Goal: Information Seeking & Learning: Learn about a topic

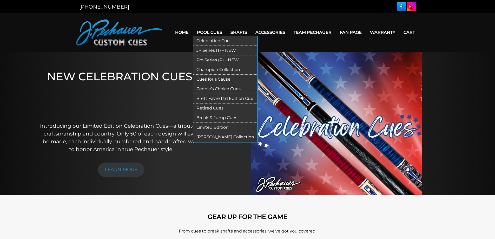
click at [217, 128] on link "Limited Edition" at bounding box center [225, 128] width 64 height 10
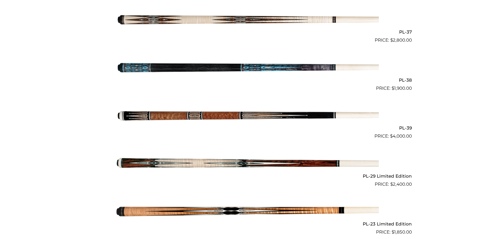
scroll to position [566, 0]
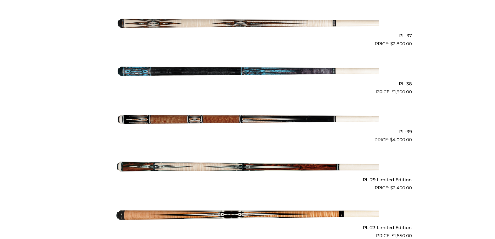
click at [245, 112] on img at bounding box center [247, 119] width 262 height 44
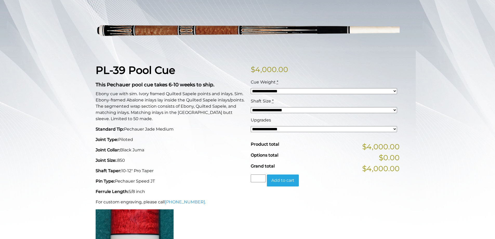
scroll to position [78, 0]
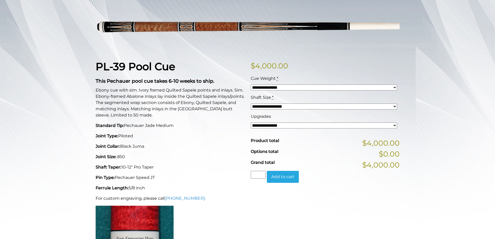
click at [331, 107] on select "**********" at bounding box center [324, 106] width 146 height 6
click at [304, 126] on select "**********" at bounding box center [324, 125] width 146 height 6
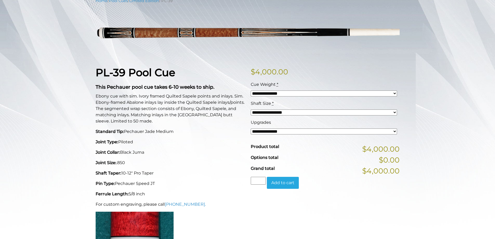
scroll to position [0, 0]
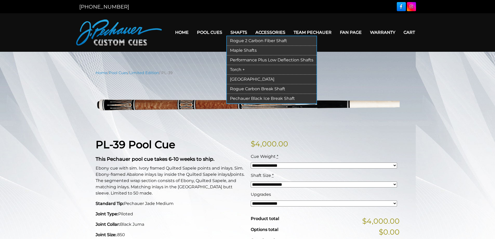
click at [239, 31] on link "Shafts" at bounding box center [238, 32] width 25 height 13
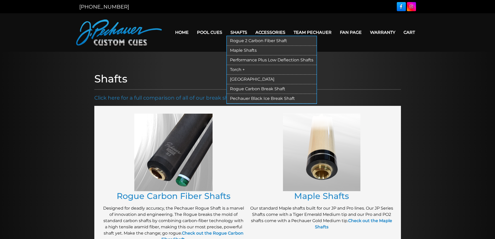
click at [244, 40] on link "Rogue 2 Carbon Fiber Shaft" at bounding box center [272, 41] width 90 height 10
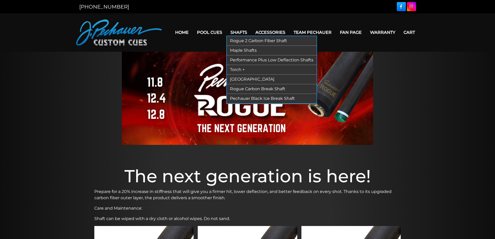
click at [241, 50] on link "Maple Shafts" at bounding box center [272, 51] width 90 height 10
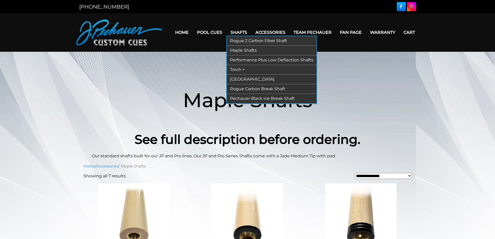
click at [241, 60] on link "Performance Plus Low Deflection Shafts" at bounding box center [272, 60] width 90 height 10
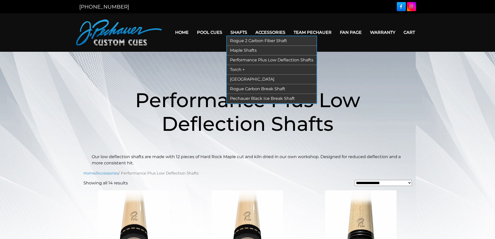
click at [240, 68] on link "Torch +" at bounding box center [272, 70] width 90 height 10
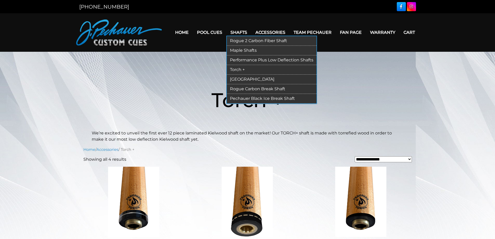
click at [240, 80] on link "[GEOGRAPHIC_DATA]" at bounding box center [272, 80] width 90 height 10
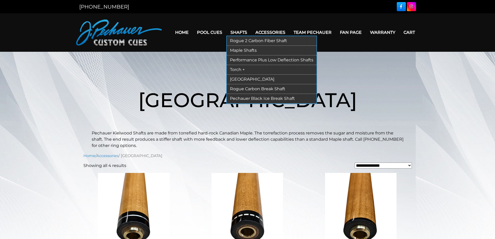
click at [242, 87] on link "Rogue Carbon Break Shaft" at bounding box center [272, 89] width 90 height 10
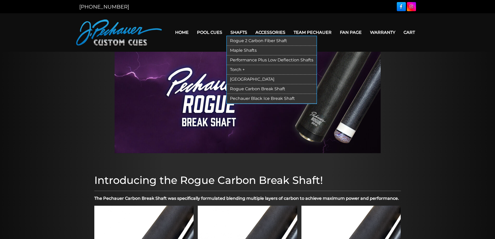
click at [237, 77] on link "[GEOGRAPHIC_DATA]" at bounding box center [272, 80] width 90 height 10
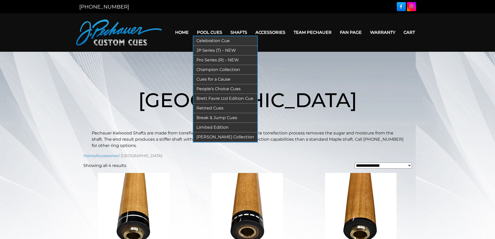
click at [211, 42] on link "Celebration Cue" at bounding box center [225, 41] width 64 height 10
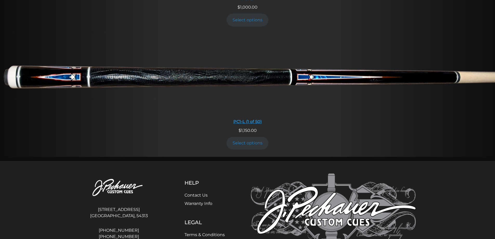
scroll to position [372, 0]
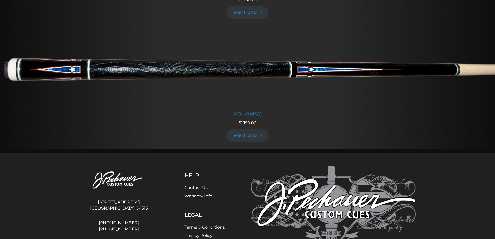
click at [326, 70] on img at bounding box center [247, 67] width 495 height 82
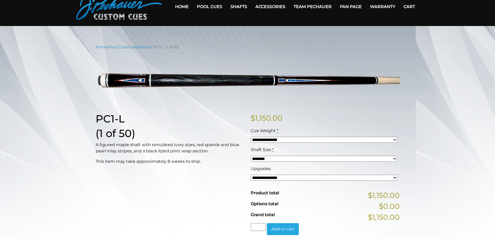
scroll to position [25, 0]
click at [258, 158] on select "******** ******** ******* ********" at bounding box center [324, 159] width 146 height 6
click at [263, 178] on select "**********" at bounding box center [324, 178] width 146 height 6
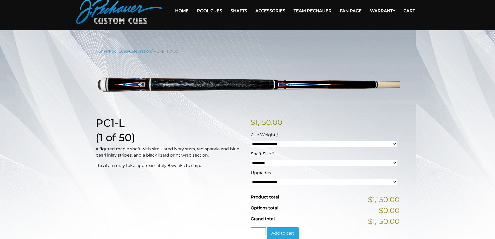
scroll to position [0, 0]
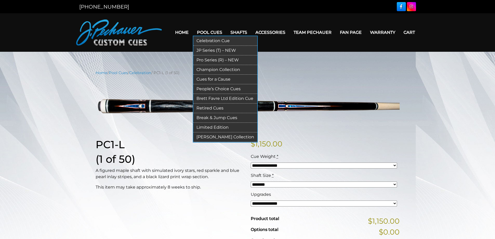
click at [208, 68] on link "Champion Collection" at bounding box center [225, 70] width 64 height 10
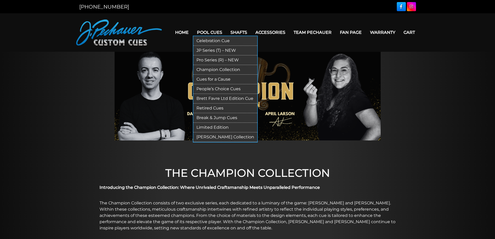
click at [222, 79] on link "Cues for a Cause" at bounding box center [225, 80] width 64 height 10
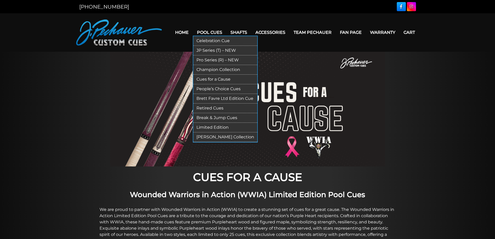
click at [209, 108] on link "Retired Cues" at bounding box center [225, 108] width 64 height 10
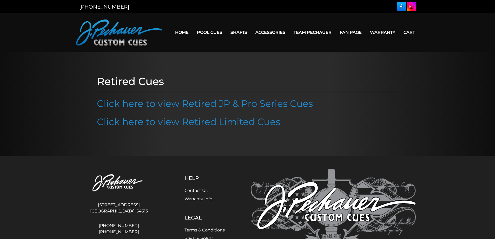
scroll to position [36, 0]
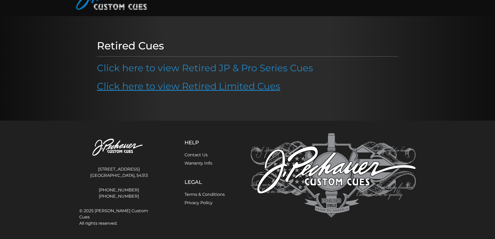
click at [228, 87] on link "Click here to view Retired Limited Cues" at bounding box center [188, 85] width 183 height 11
click at [242, 84] on link "Click here to view Retired Limited Cues" at bounding box center [188, 85] width 183 height 11
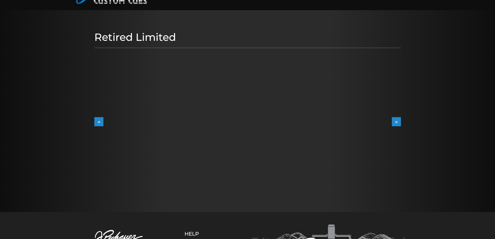
scroll to position [38, 0]
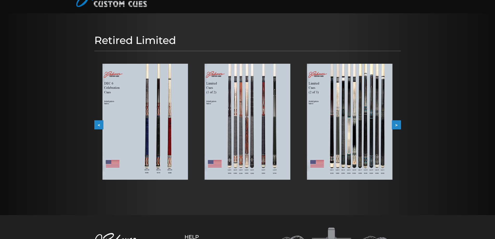
click at [365, 106] on img at bounding box center [349, 122] width 85 height 116
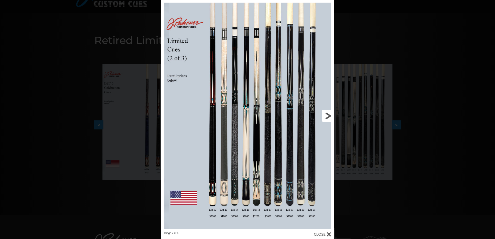
click at [278, 113] on link at bounding box center [294, 115] width 77 height 231
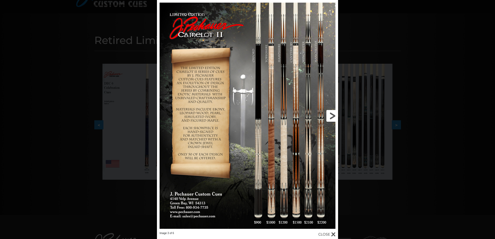
click at [328, 113] on link at bounding box center [297, 115] width 82 height 231
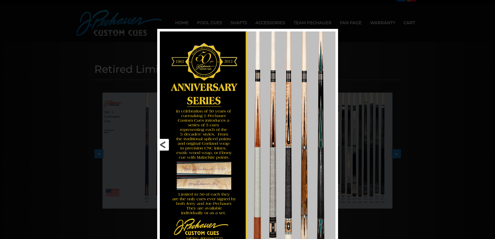
scroll to position [0, 0]
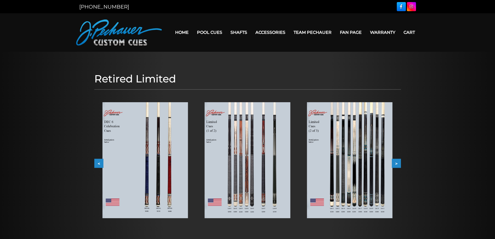
click at [349, 147] on img at bounding box center [349, 160] width 85 height 116
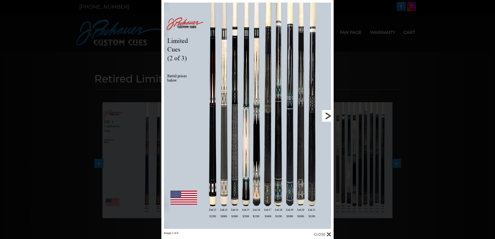
click at [323, 114] on link at bounding box center [294, 115] width 77 height 231
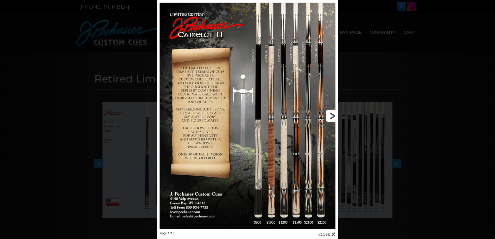
click at [330, 116] on link at bounding box center [297, 115] width 82 height 231
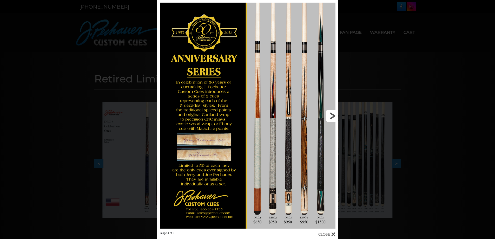
click at [333, 115] on link at bounding box center [296, 115] width 81 height 231
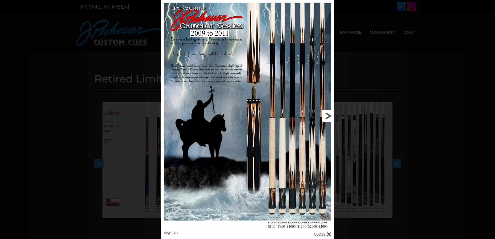
click at [330, 116] on link at bounding box center [294, 115] width 77 height 231
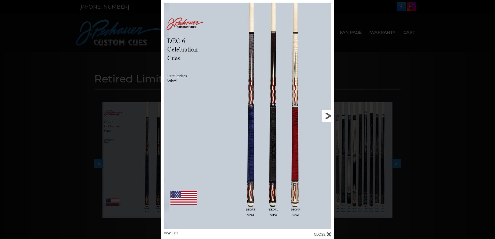
click at [330, 116] on link at bounding box center [294, 115] width 77 height 231
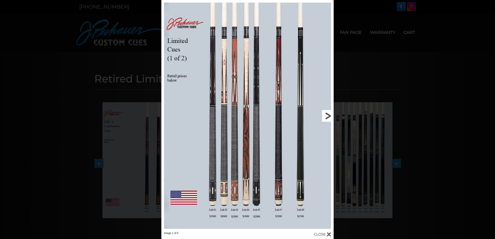
click at [330, 116] on link at bounding box center [294, 115] width 77 height 231
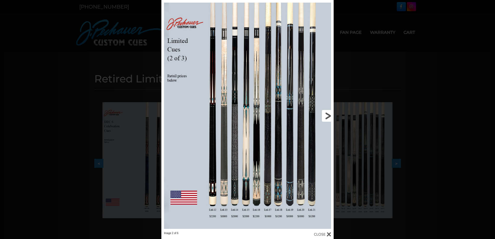
click at [272, 108] on link at bounding box center [294, 115] width 77 height 231
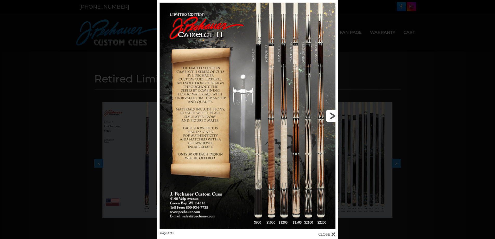
click at [332, 115] on link at bounding box center [297, 115] width 82 height 231
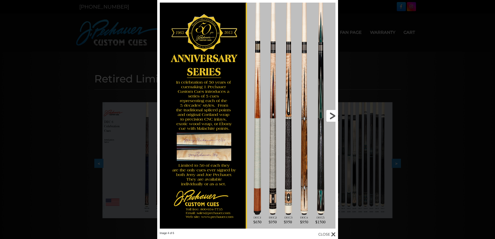
click at [332, 115] on link at bounding box center [296, 115] width 81 height 231
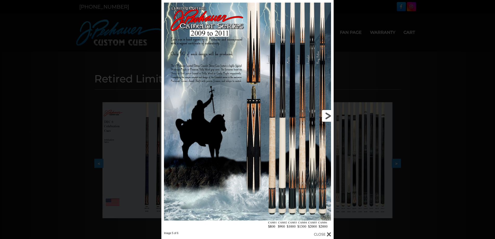
click at [329, 115] on link at bounding box center [294, 115] width 77 height 231
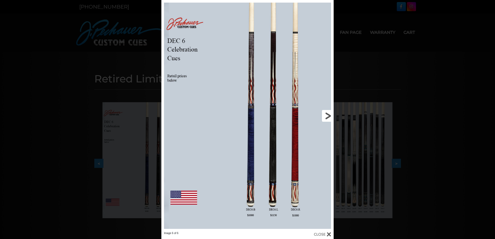
click at [328, 112] on link at bounding box center [294, 115] width 77 height 231
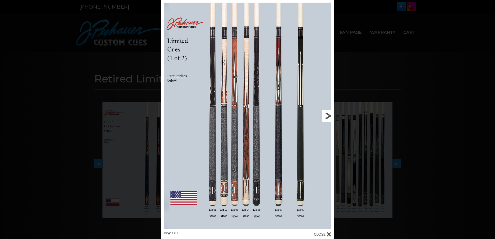
click at [327, 117] on link at bounding box center [294, 115] width 77 height 231
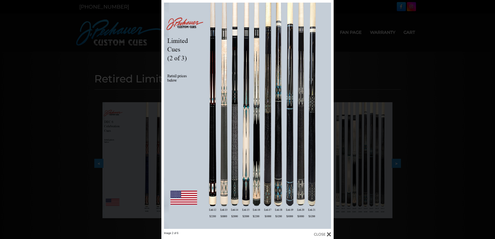
click at [327, 235] on div at bounding box center [322, 234] width 17 height 6
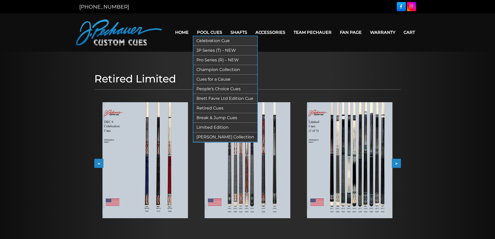
click at [210, 126] on link "Limited Edition" at bounding box center [225, 128] width 64 height 10
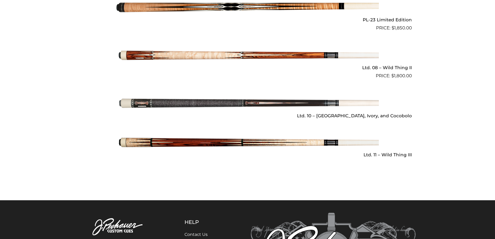
scroll to position [780, 0]
